Goal: Task Accomplishment & Management: Manage account settings

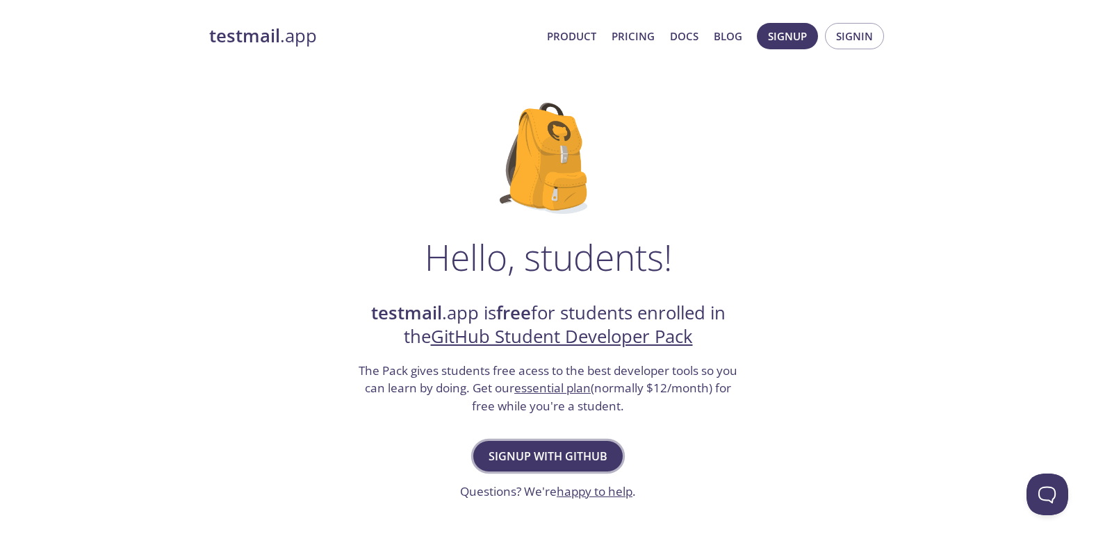
click at [553, 450] on span "Signup with GitHub" at bounding box center [548, 456] width 119 height 19
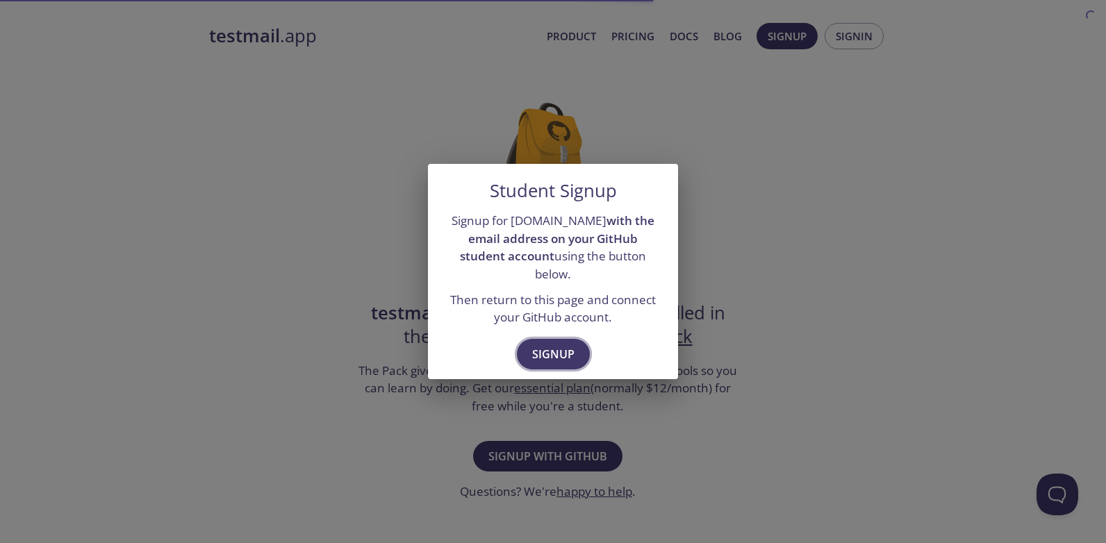
drag, startPoint x: 571, startPoint y: 341, endPoint x: 564, endPoint y: 343, distance: 7.8
click at [570, 345] on span "Signup" at bounding box center [553, 354] width 42 height 19
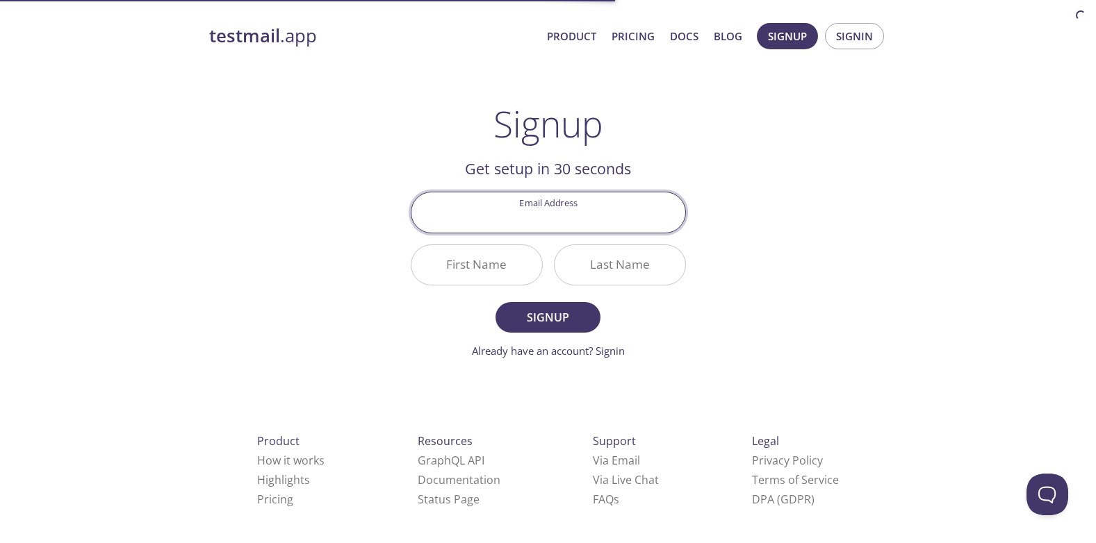
click at [598, 208] on input "Email Address" at bounding box center [548, 213] width 274 height 40
paste input "[EMAIL_ADDRESS][DOMAIN_NAME]"
type input "[EMAIL_ADDRESS][DOMAIN_NAME]"
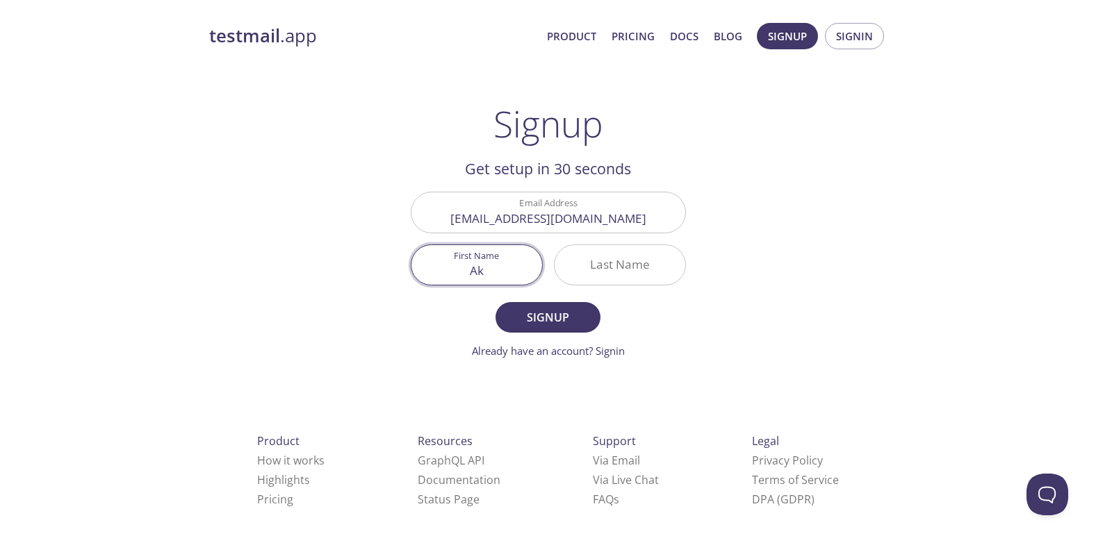
type input "Ak"
click at [651, 274] on input "bruni" at bounding box center [620, 265] width 131 height 40
type input "bruni"
click at [494, 276] on input "Ak" at bounding box center [476, 265] width 131 height 40
type input "[PERSON_NAME]"
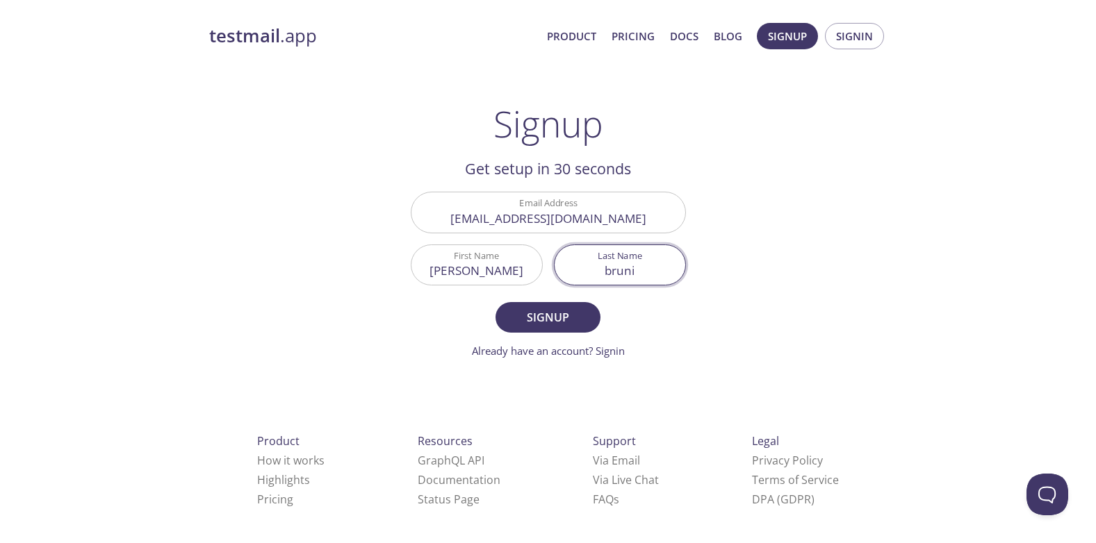
type input "b"
type input "viesel"
click at [519, 319] on span "Signup" at bounding box center [548, 317] width 74 height 19
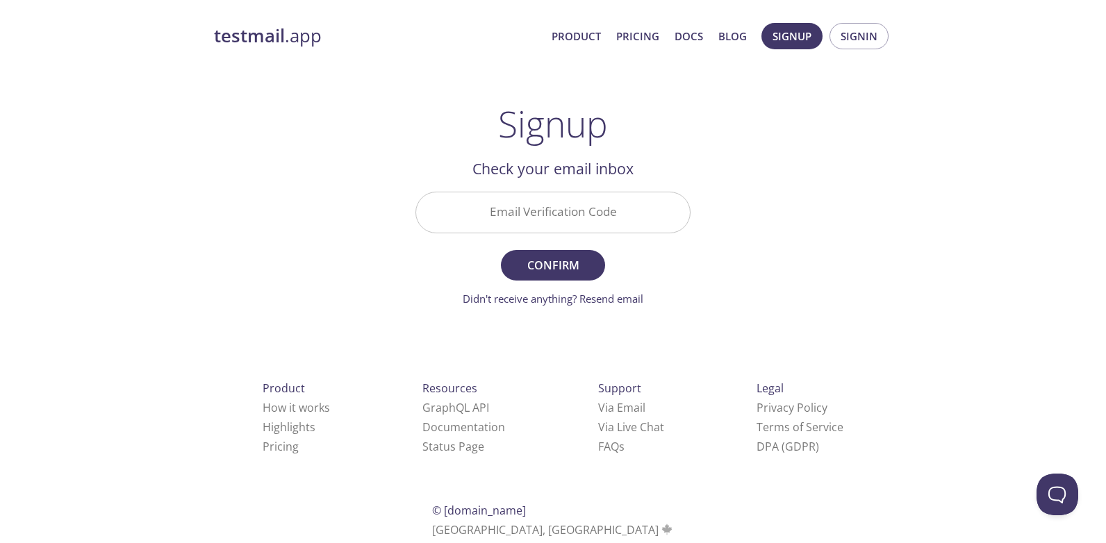
click at [589, 211] on input "Email Verification Code" at bounding box center [553, 213] width 274 height 40
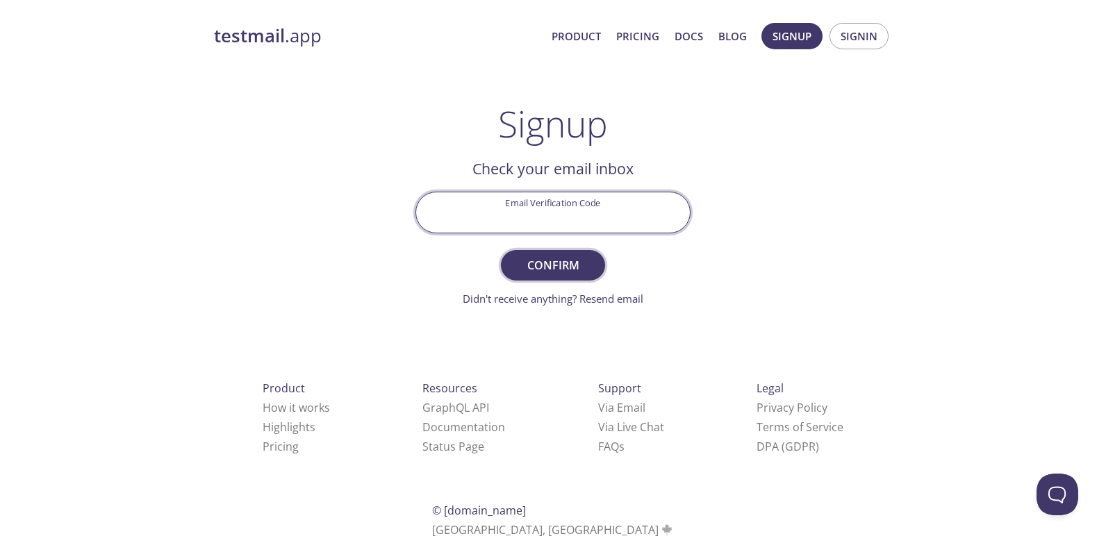
paste input "C2KCK96"
type input "C2KCK96"
drag, startPoint x: 571, startPoint y: 260, endPoint x: 625, endPoint y: 96, distance: 173.0
click at [571, 260] on span "Confirm" at bounding box center [553, 265] width 74 height 19
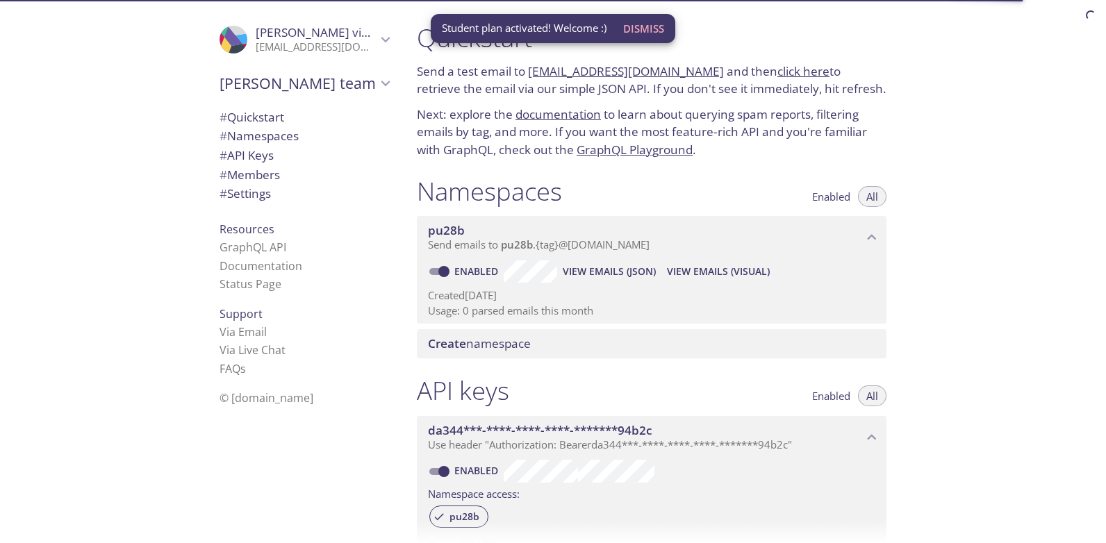
click at [662, 43] on div "Student plan activated! Welcome :) Dismiss" at bounding box center [553, 28] width 245 height 29
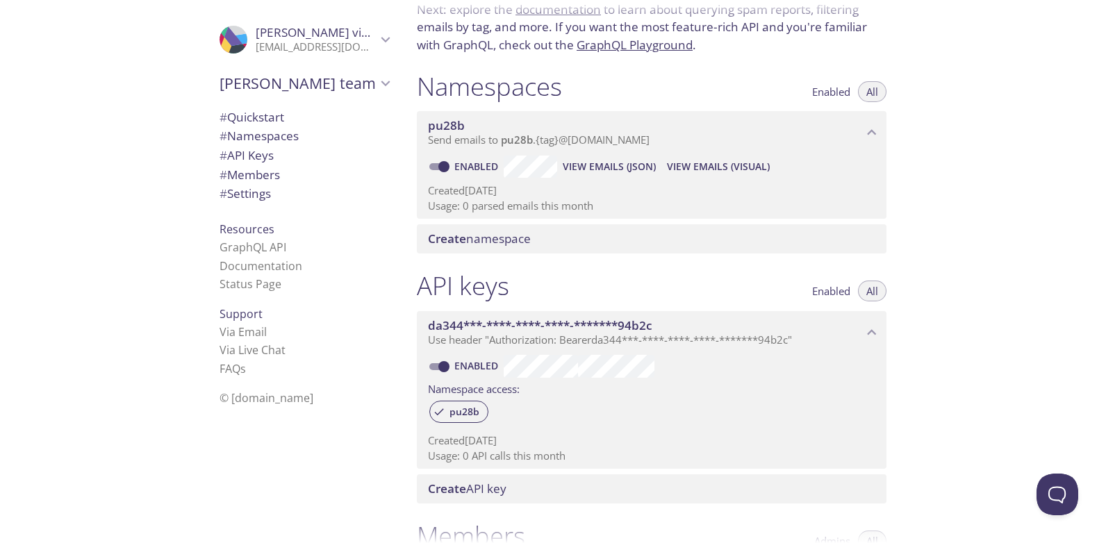
scroll to position [139, 0]
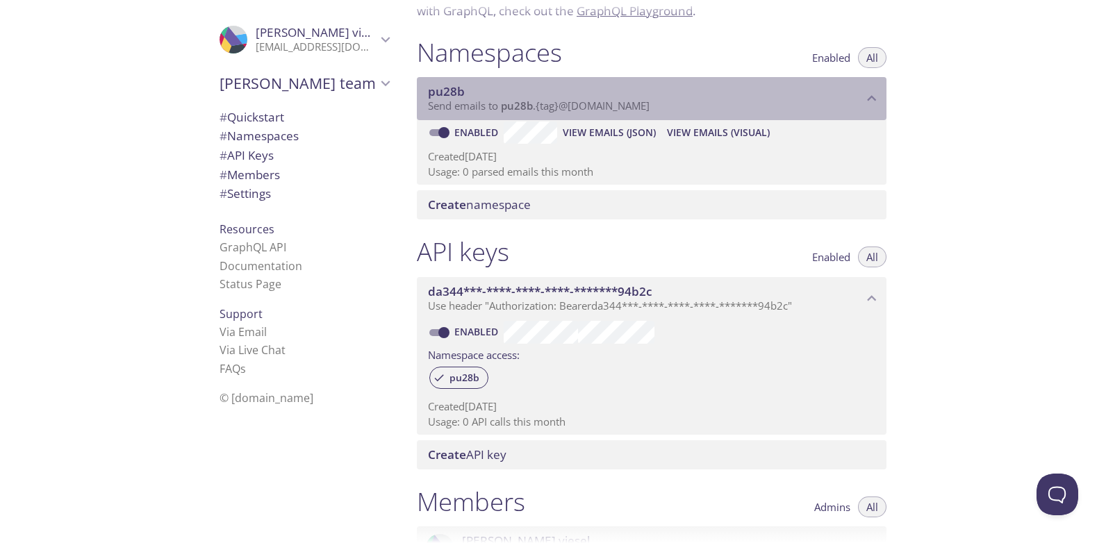
drag, startPoint x: 577, startPoint y: 103, endPoint x: 993, endPoint y: 131, distance: 417.3
click at [991, 131] on div "Quickstart Send a test email to pu28b.test@inbox.testmail.app and then click he…" at bounding box center [756, 271] width 701 height 543
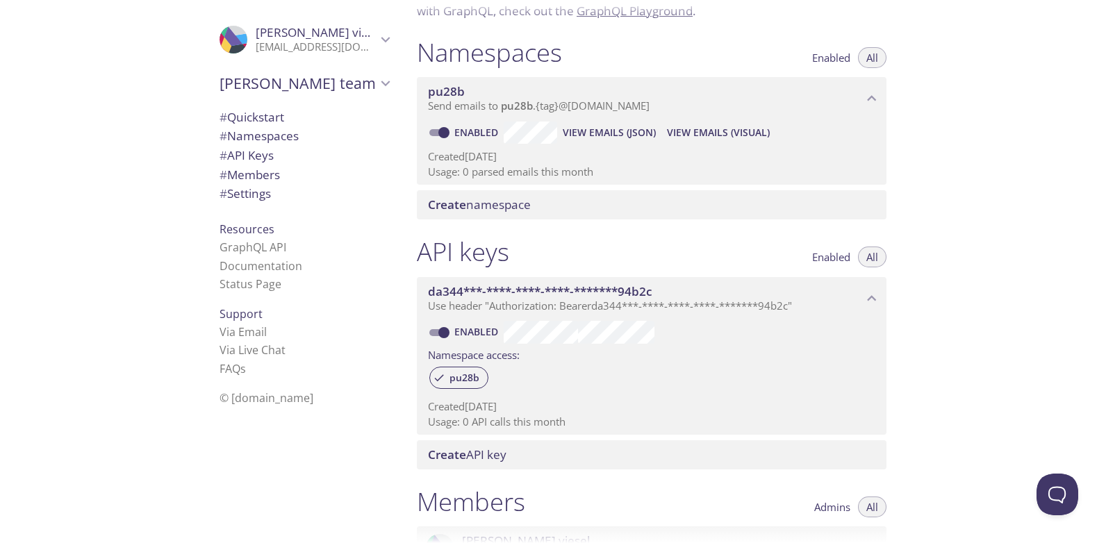
drag, startPoint x: 581, startPoint y: 136, endPoint x: 891, endPoint y: 134, distance: 310.0
drag, startPoint x: 891, startPoint y: 134, endPoint x: 603, endPoint y: 133, distance: 287.7
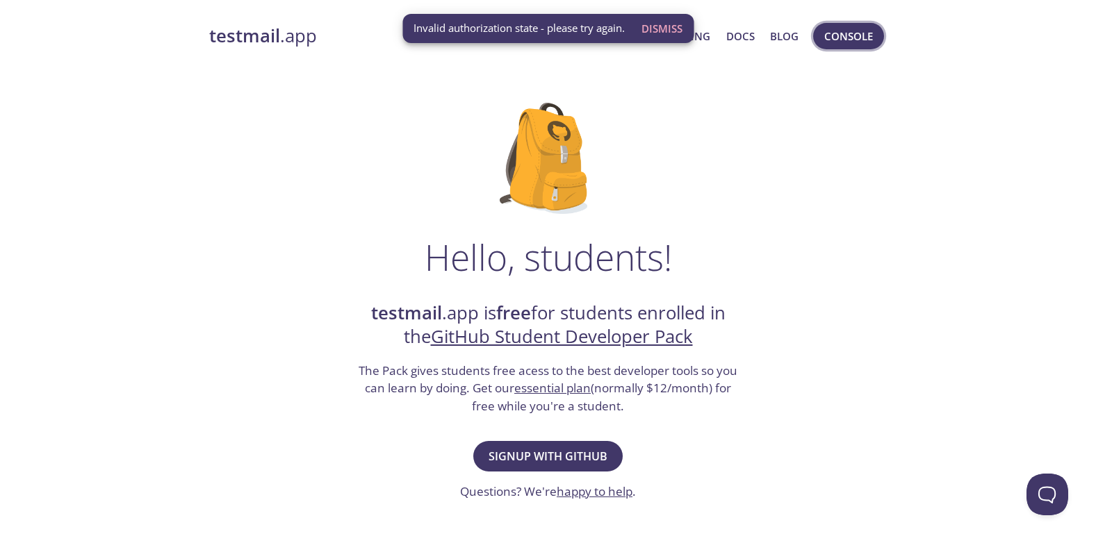
click at [865, 26] on button "Console" at bounding box center [848, 36] width 71 height 26
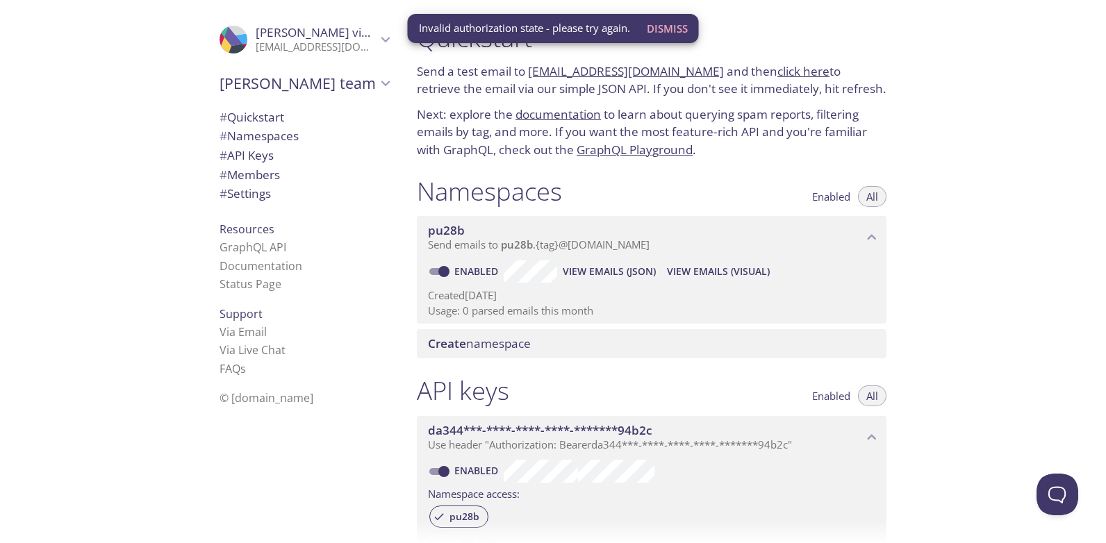
drag, startPoint x: 502, startPoint y: 261, endPoint x: 625, endPoint y: 296, distance: 127.2
click at [625, 296] on p "Created 7 Oct 2025" at bounding box center [652, 295] width 448 height 15
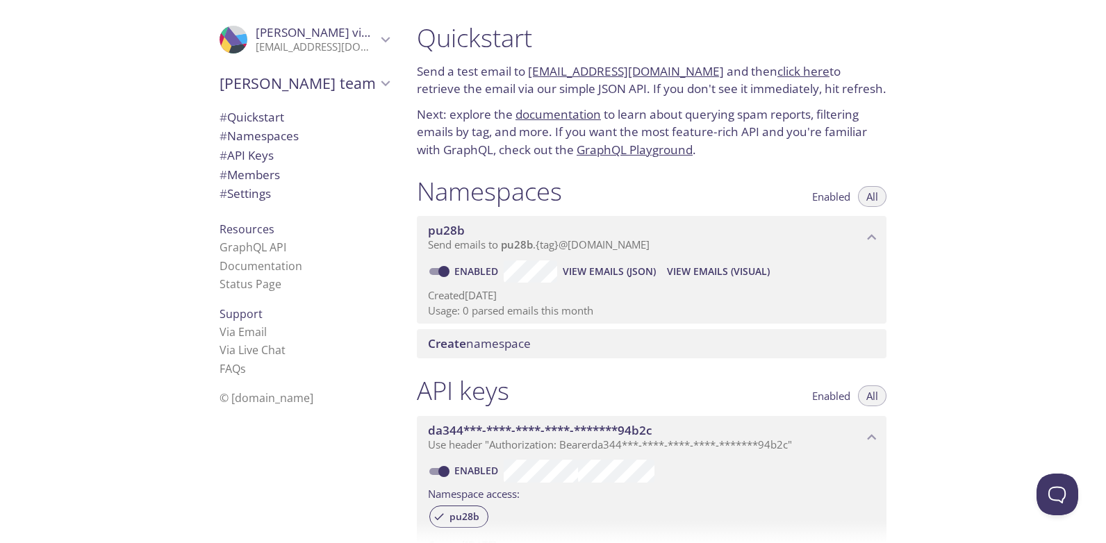
drag, startPoint x: 603, startPoint y: 266, endPoint x: 599, endPoint y: 278, distance: 12.3
click at [611, 292] on p "Created 7 Oct 2025" at bounding box center [652, 295] width 448 height 15
click at [599, 278] on span "View Emails (JSON)" at bounding box center [609, 271] width 93 height 17
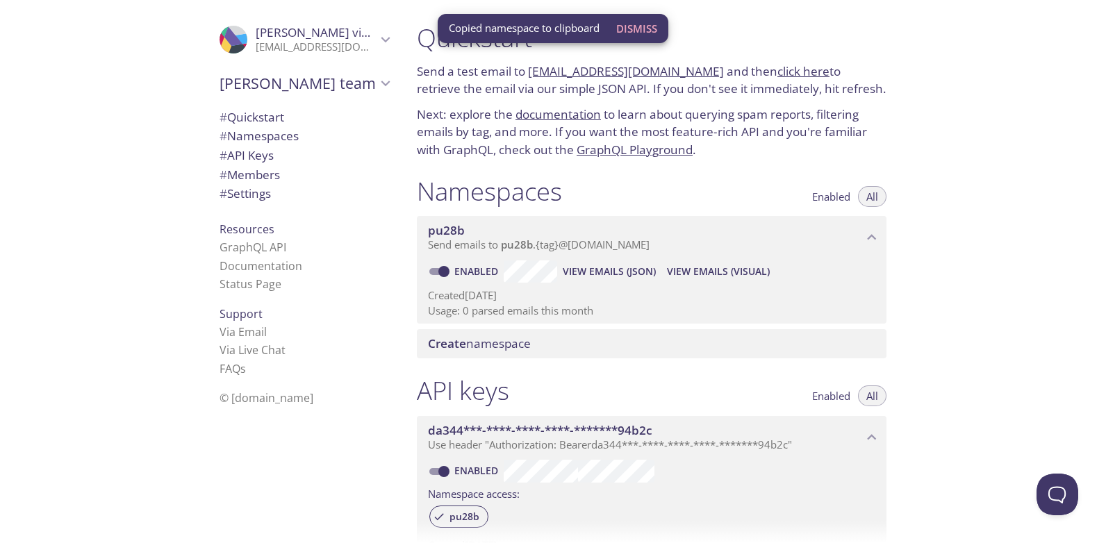
click at [862, 166] on div "Quickstart Send a test email to pu28b.test@inbox.testmail.app and then click he…" at bounding box center [652, 91] width 492 height 154
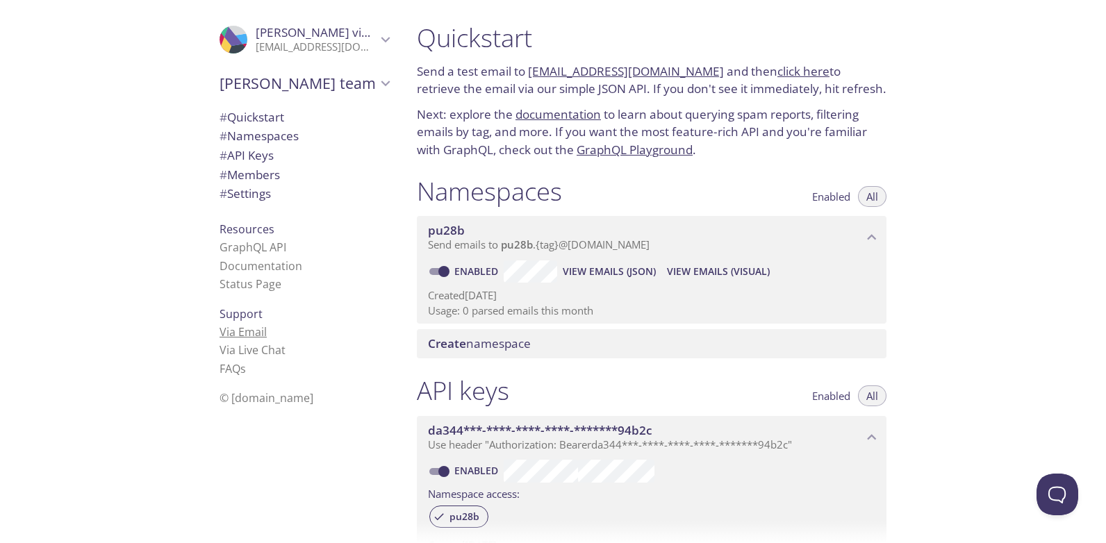
click at [220, 338] on link "Via Email" at bounding box center [243, 332] width 47 height 15
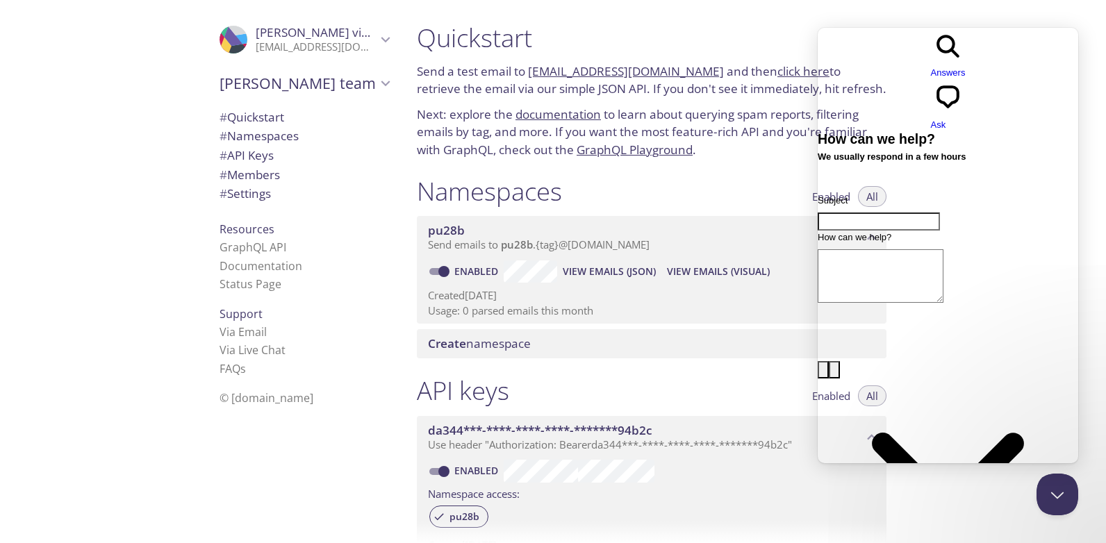
click at [129, 218] on div ".cls-1 { fill: #6d5ca8; } .cls-2 { fill: #3fc191; } .cls-3 { fill: #3b4752; } .…" at bounding box center [203, 271] width 406 height 543
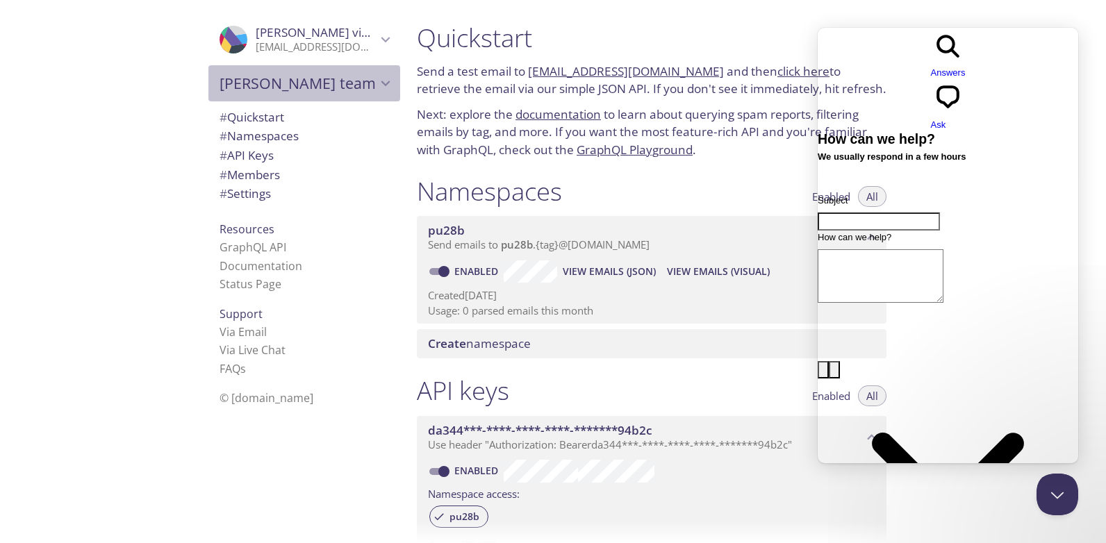
click at [309, 92] on div "Bruno's team" at bounding box center [304, 83] width 192 height 36
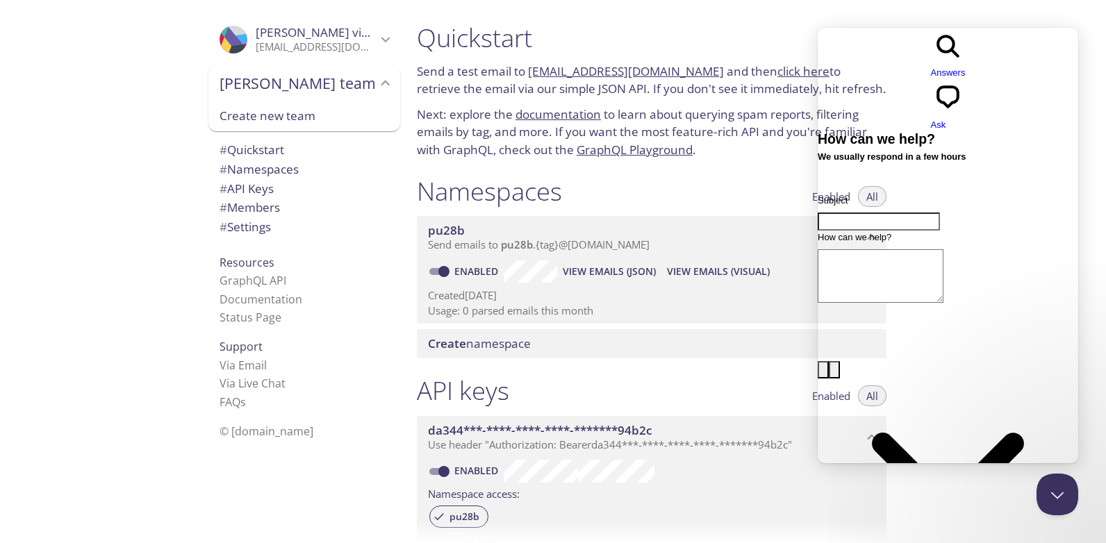
click at [314, 92] on span "Bruno's team" at bounding box center [298, 83] width 157 height 19
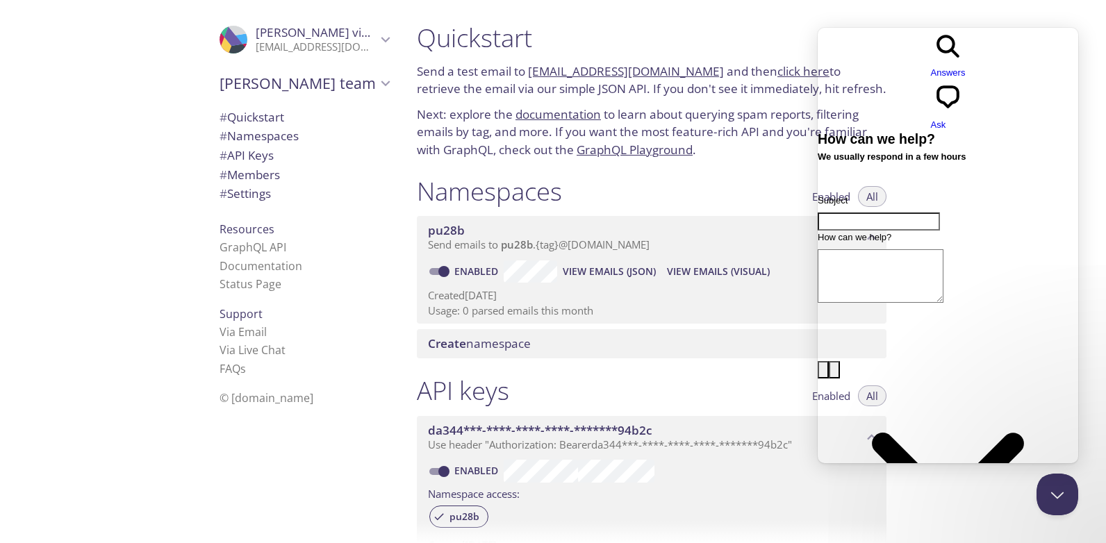
click at [525, 347] on span "Create namespace" at bounding box center [479, 344] width 103 height 16
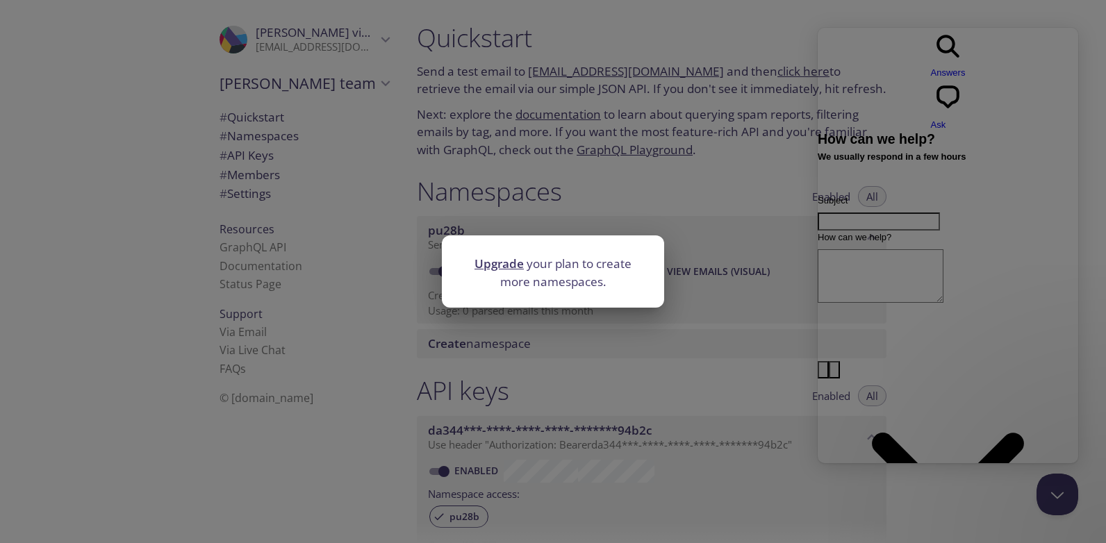
click at [615, 321] on div "Upgrade your plan to create more namespaces." at bounding box center [553, 271] width 1106 height 543
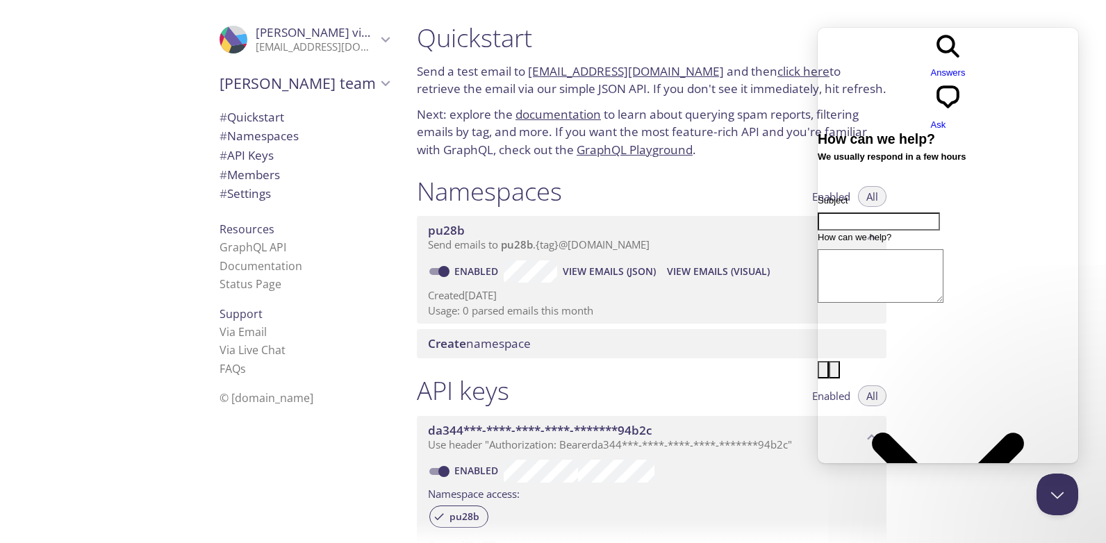
click at [444, 273] on input "Enabled" at bounding box center [444, 271] width 50 height 17
click at [432, 269] on input "Disabled" at bounding box center [433, 271] width 50 height 17
checkbox input "true"
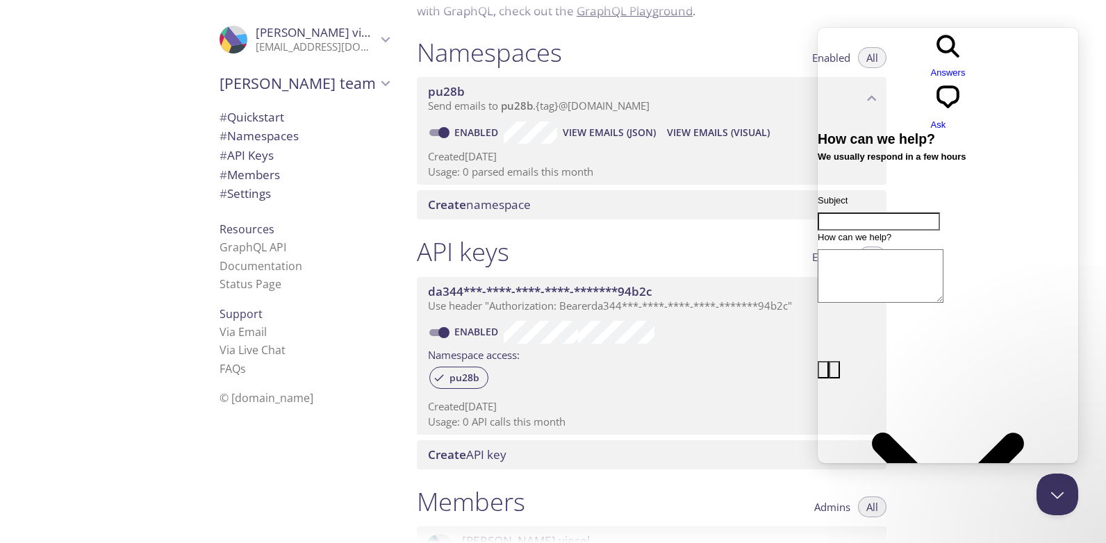
click at [682, 303] on span "Use header "Authorization: Bearer da344***-****-****-****-*******94b2c "" at bounding box center [610, 306] width 364 height 14
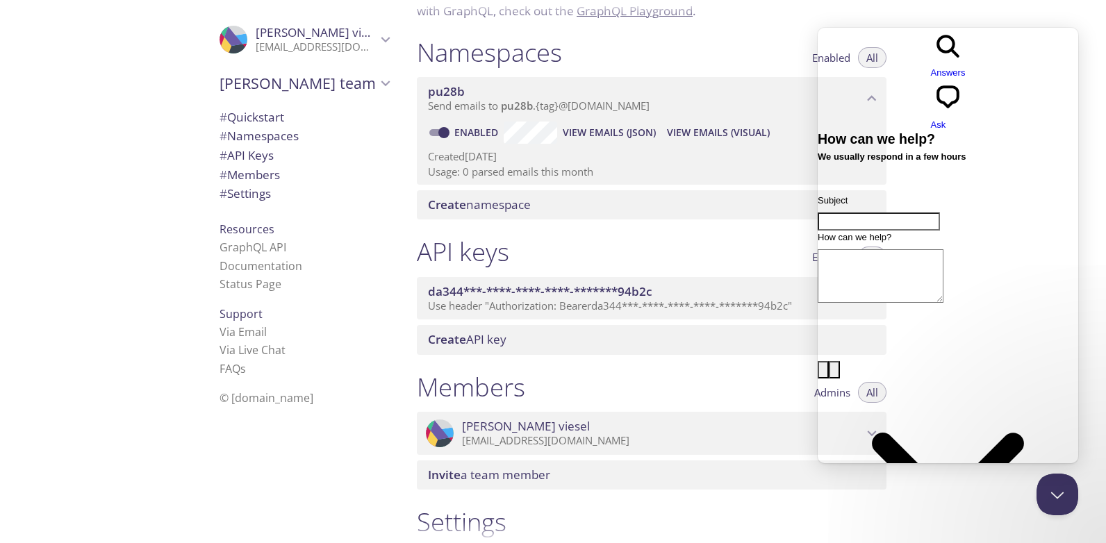
click at [518, 300] on span "Use header "Authorization: Bearer da344***-****-****-****-*******94b2c "" at bounding box center [610, 306] width 364 height 14
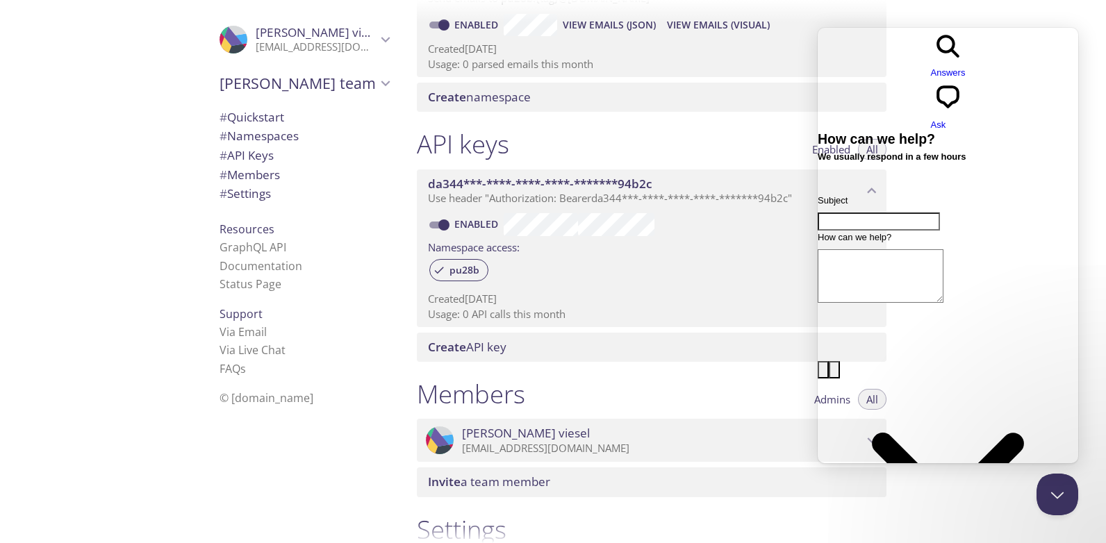
scroll to position [278, 0]
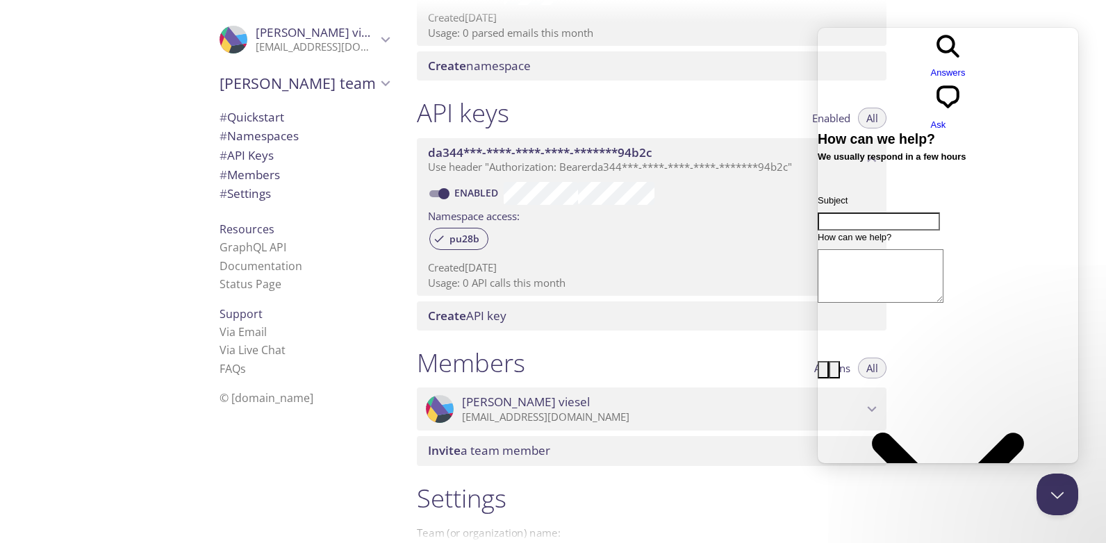
drag, startPoint x: 518, startPoint y: 270, endPoint x: 448, endPoint y: 284, distance: 71.0
click at [448, 284] on div "Created 7 Oct 2025 Usage: 0 API calls this month" at bounding box center [652, 272] width 448 height 35
drag, startPoint x: 470, startPoint y: 289, endPoint x: 621, endPoint y: 286, distance: 151.5
click at [617, 286] on p "Usage: 0 API calls this month" at bounding box center [652, 283] width 448 height 15
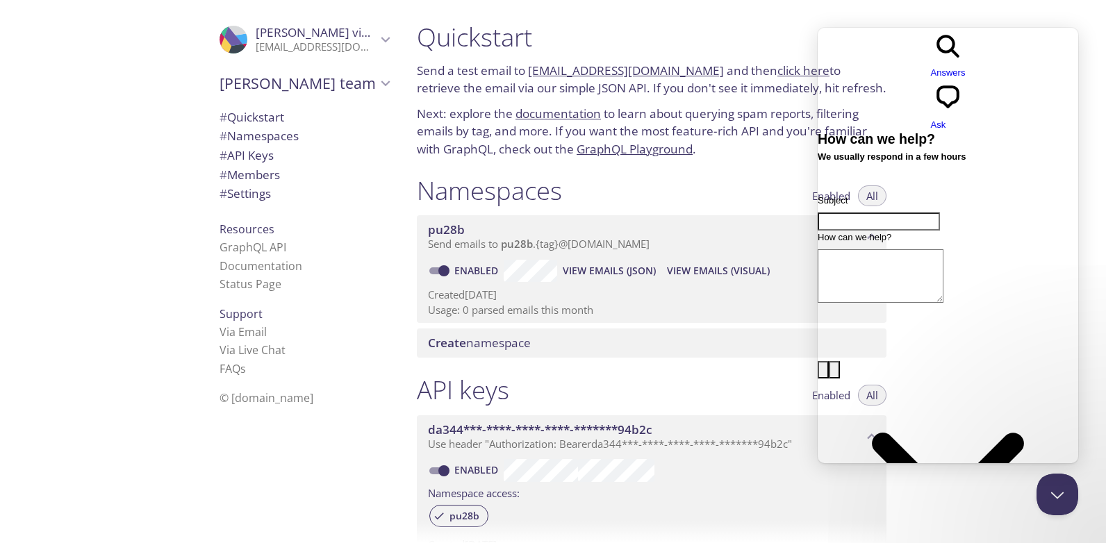
scroll to position [0, 0]
click at [269, 168] on span "# Members" at bounding box center [250, 175] width 60 height 16
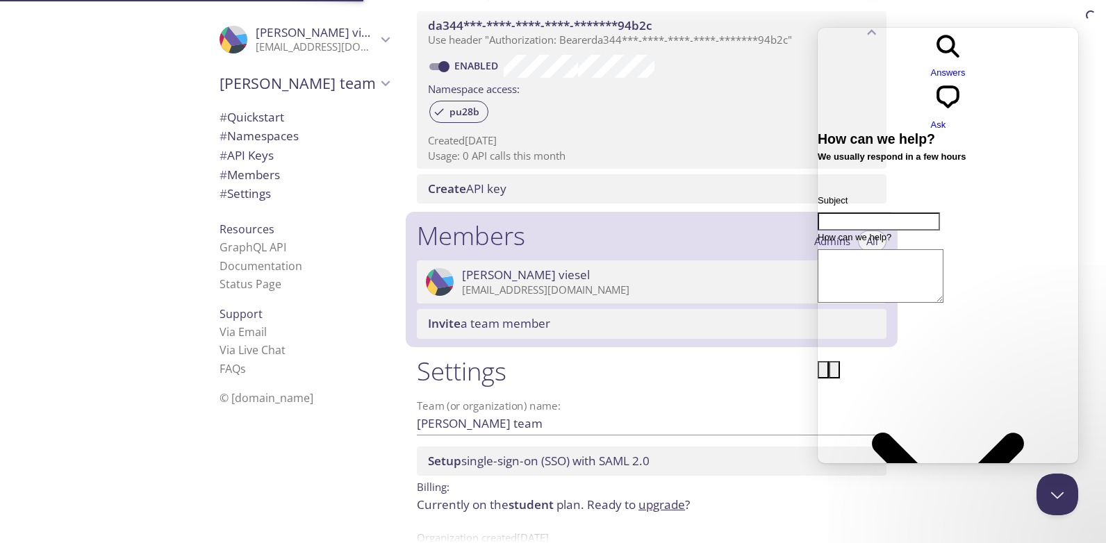
scroll to position [445, 0]
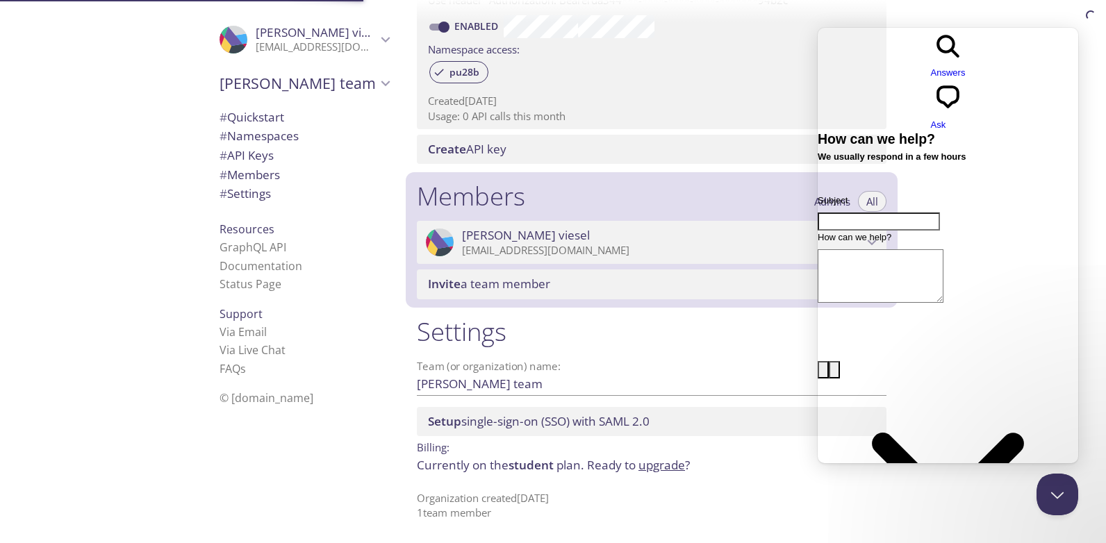
click at [316, 185] on span "# Settings" at bounding box center [305, 194] width 170 height 18
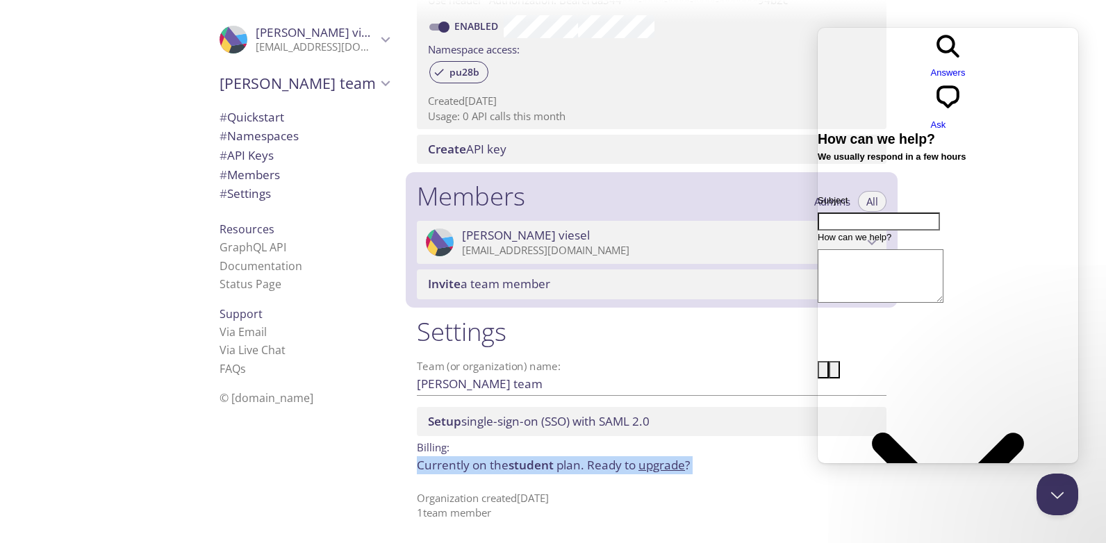
drag, startPoint x: 447, startPoint y: 479, endPoint x: 410, endPoint y: 445, distance: 50.2
click at [410, 445] on div "Settings Team (or organization) name: Bruno's team Save Setup single-sign-on (S…" at bounding box center [652, 419] width 492 height 222
